Goal: Task Accomplishment & Management: Use online tool/utility

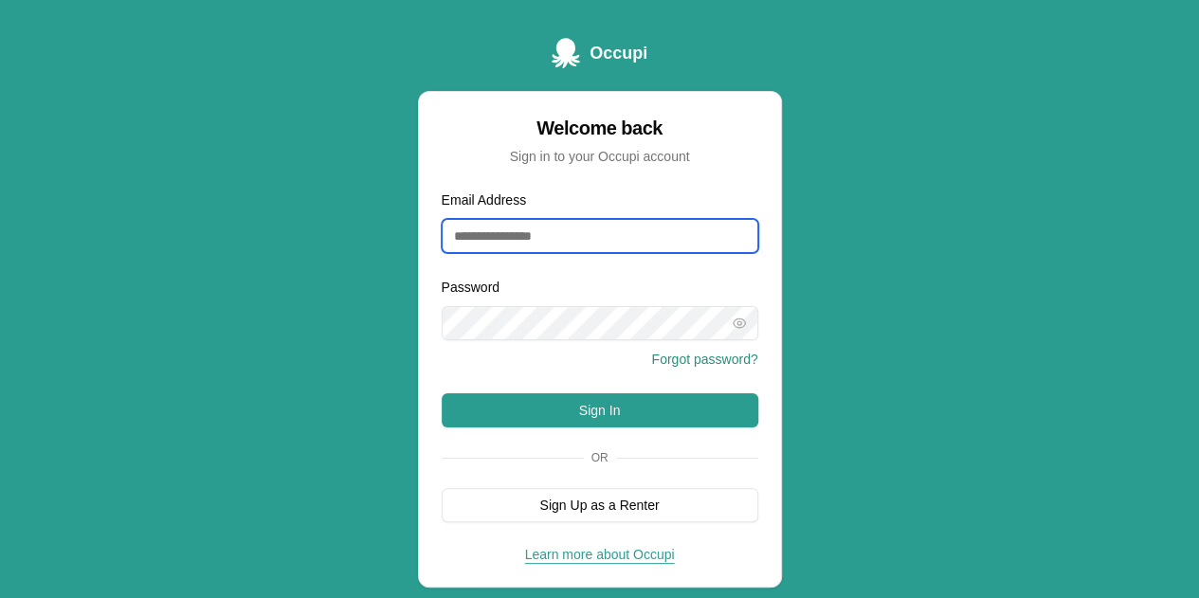
type input "**********"
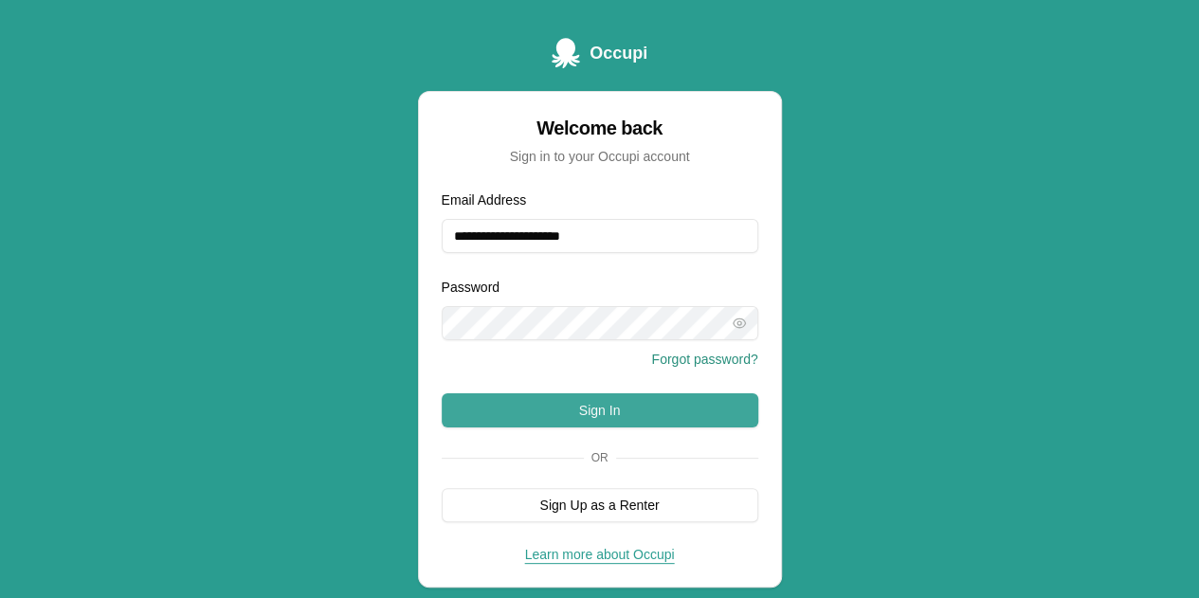
click at [614, 409] on button "Sign In" at bounding box center [600, 410] width 317 height 34
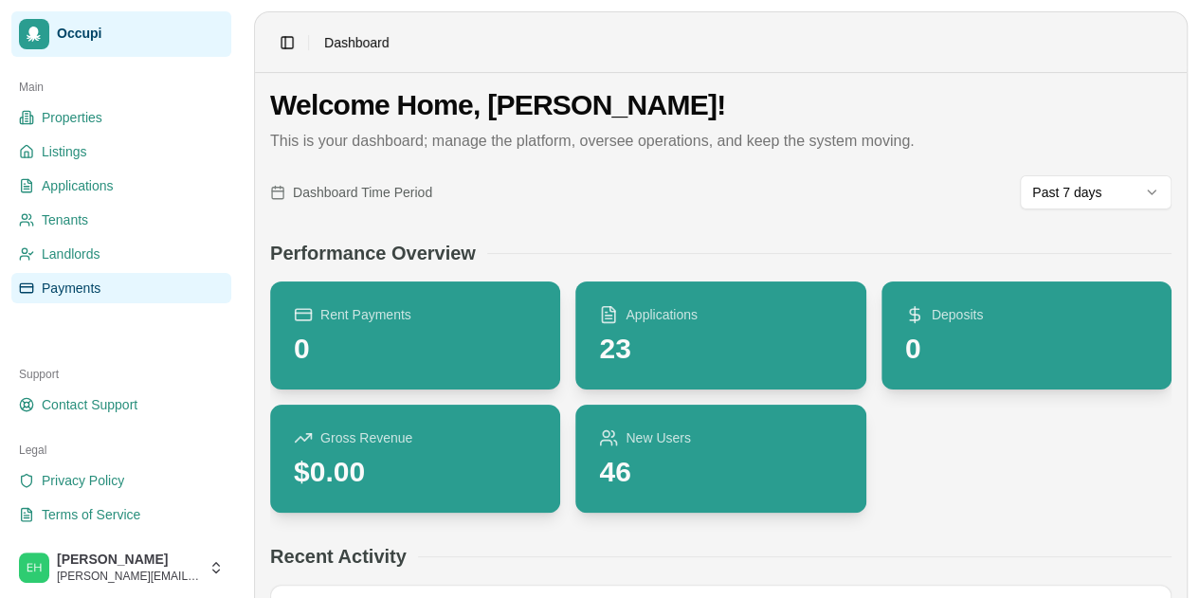
click at [96, 295] on span "Payments" at bounding box center [71, 288] width 59 height 19
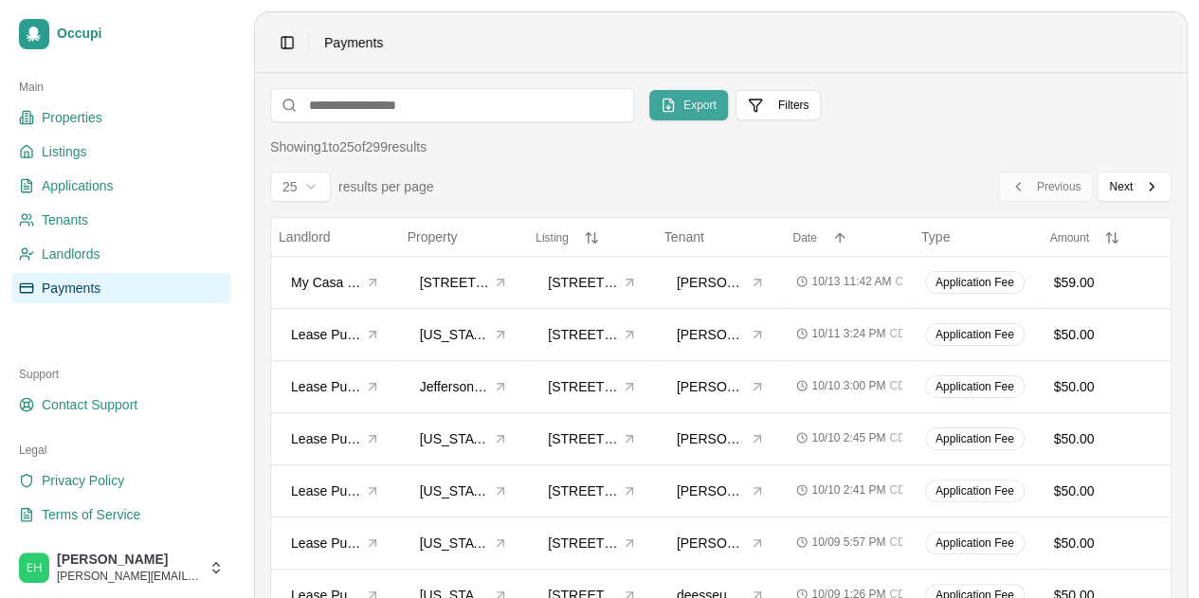
click at [690, 110] on span "Export" at bounding box center [699, 105] width 33 height 15
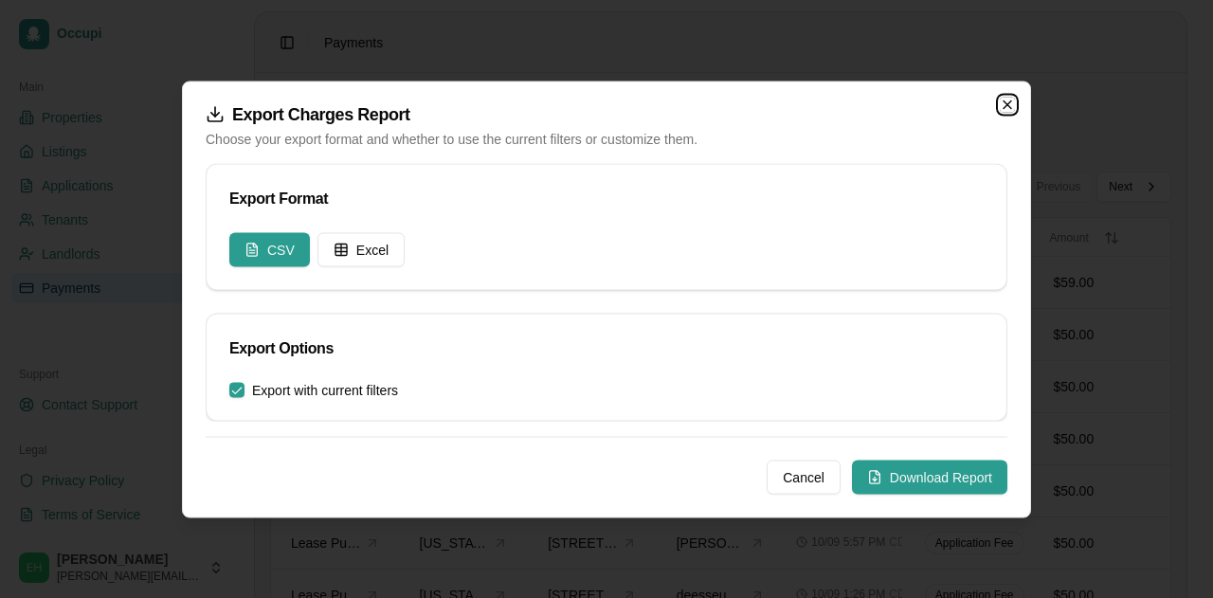
click at [1005, 105] on icon "button" at bounding box center [1007, 104] width 15 height 15
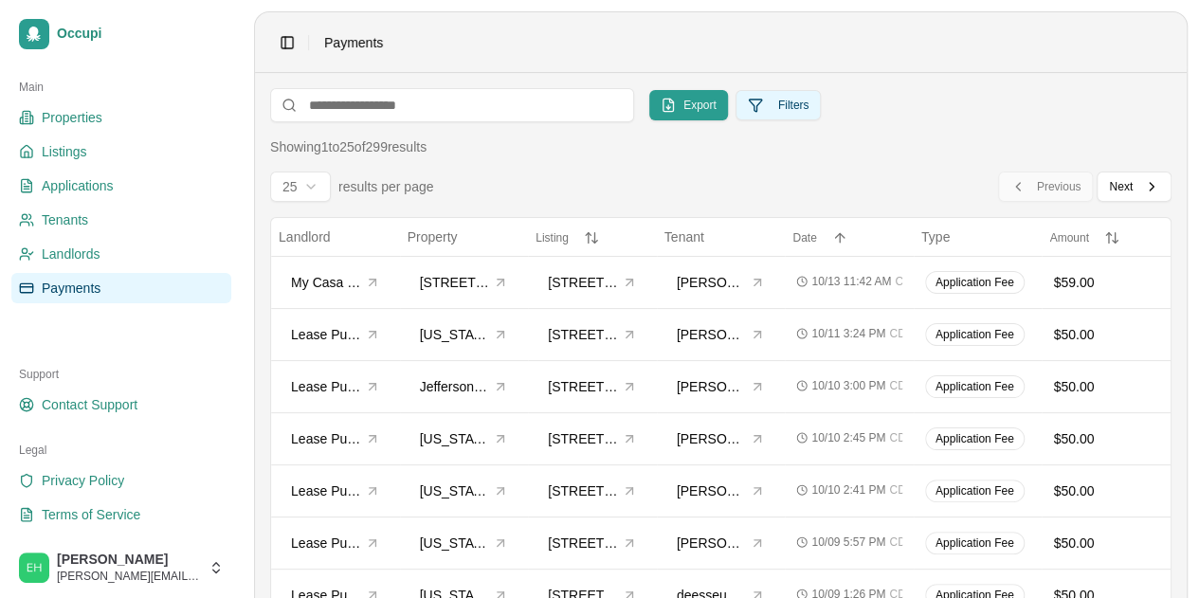
click at [773, 105] on button "Filters" at bounding box center [779, 105] width 86 height 30
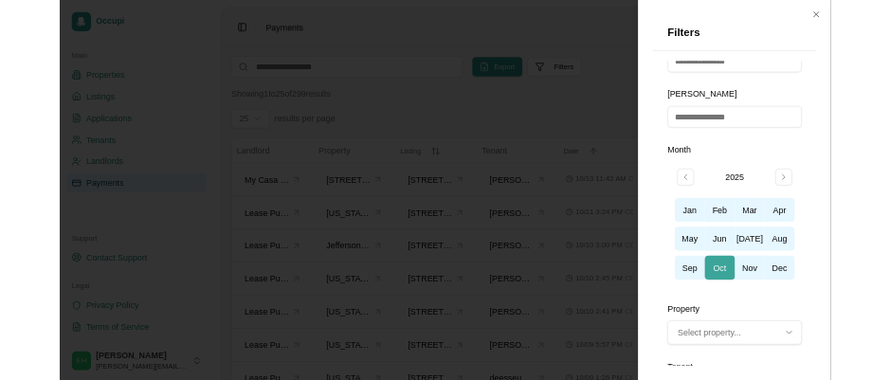
scroll to position [422, 0]
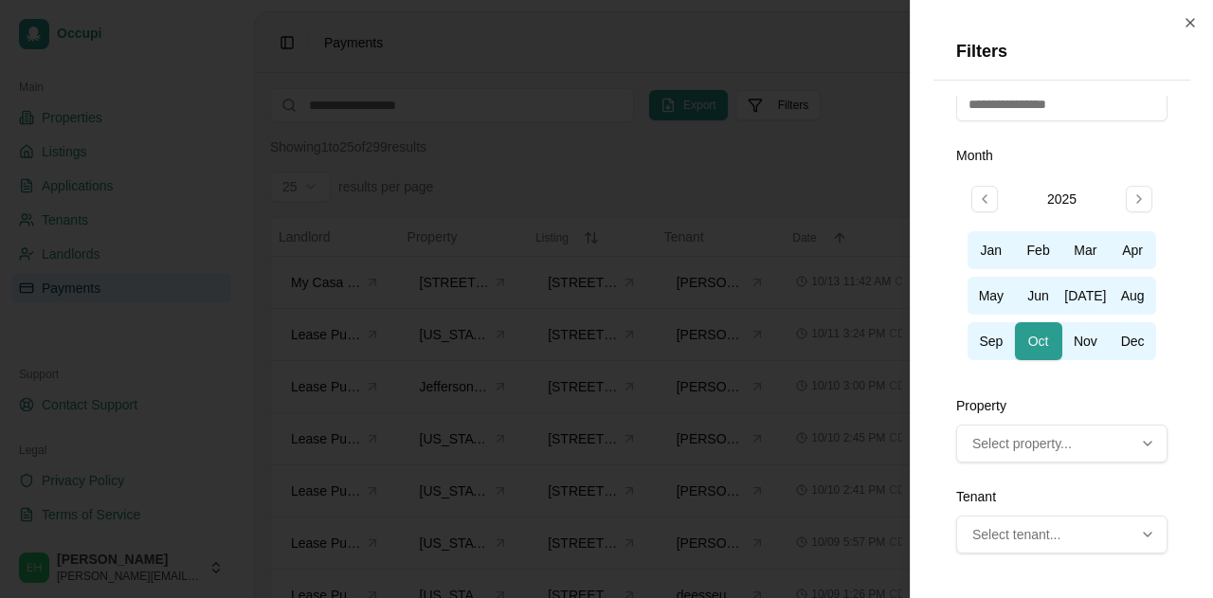
click at [874, 140] on div at bounding box center [606, 299] width 1213 height 598
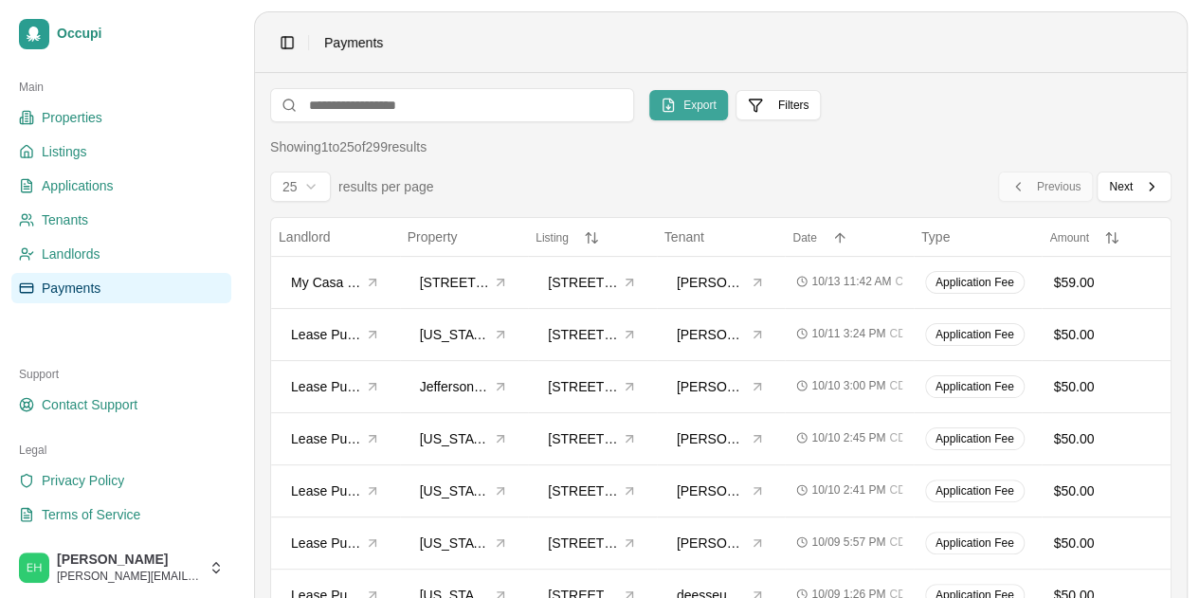
click at [710, 109] on span "Export" at bounding box center [699, 105] width 33 height 15
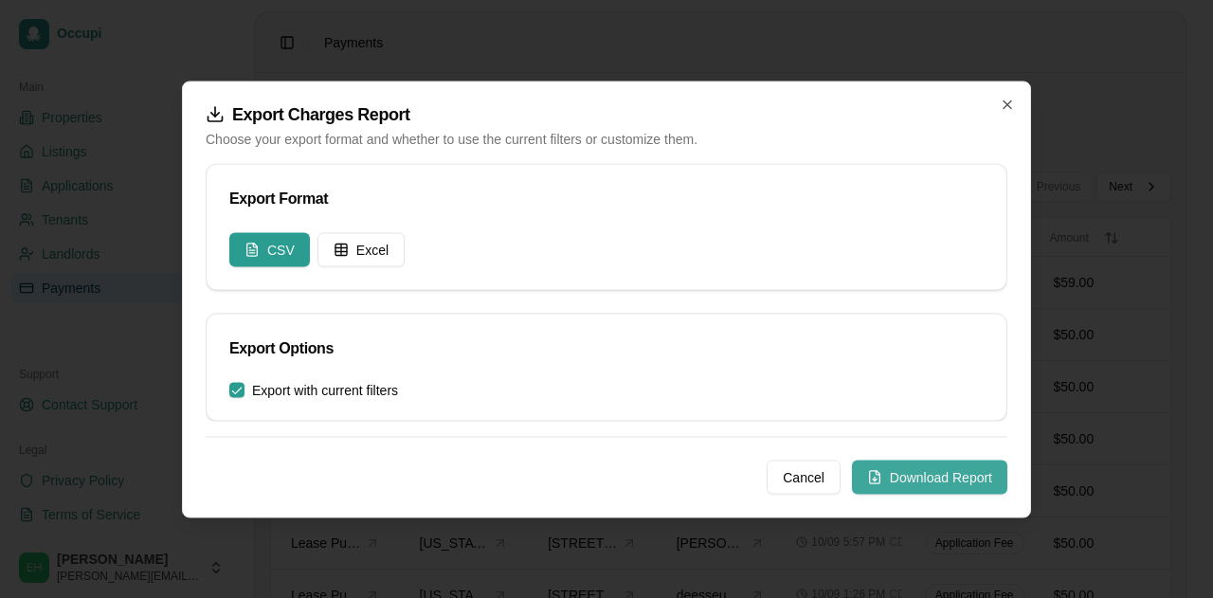
click at [921, 483] on button "Download Report" at bounding box center [929, 477] width 155 height 34
